Goal: Task Accomplishment & Management: Check status

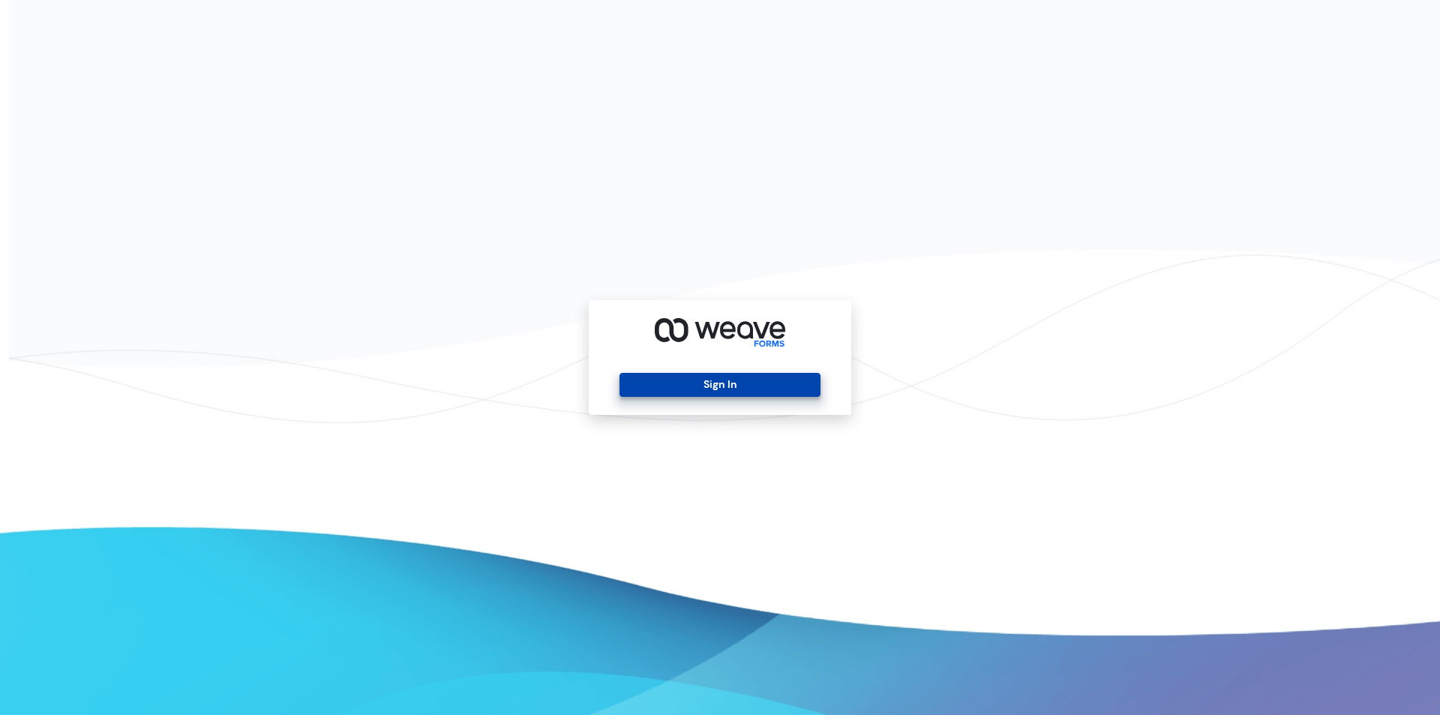
click at [667, 376] on button "Sign In" at bounding box center [720, 385] width 200 height 24
